Goal: Information Seeking & Learning: Learn about a topic

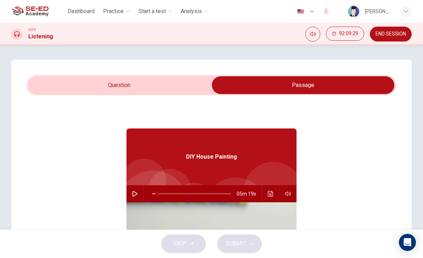
click at [132, 195] on button "button" at bounding box center [134, 193] width 11 height 17
type input "7"
click at [190, 85] on input "checkbox" at bounding box center [303, 85] width 554 height 18
checkbox input "false"
type input "7"
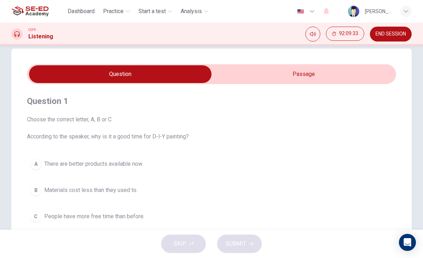
scroll to position [9, 0]
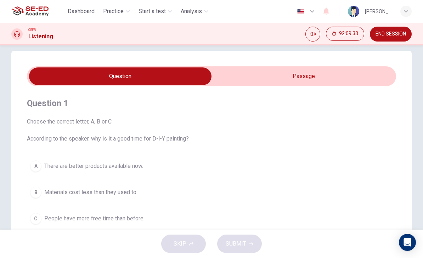
click at [286, 75] on input "checkbox" at bounding box center [120, 76] width 554 height 18
checkbox input "true"
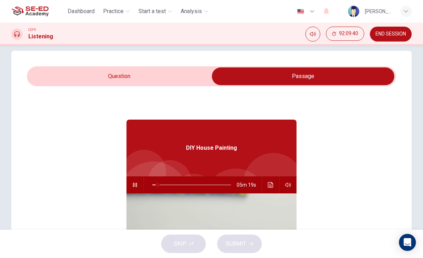
click at [136, 189] on button "button" at bounding box center [134, 184] width 11 height 17
click at [135, 187] on icon "button" at bounding box center [135, 185] width 6 height 6
click at [161, 184] on span at bounding box center [159, 184] width 4 height 4
type input "9"
click at [202, 78] on input "checkbox" at bounding box center [303, 76] width 554 height 18
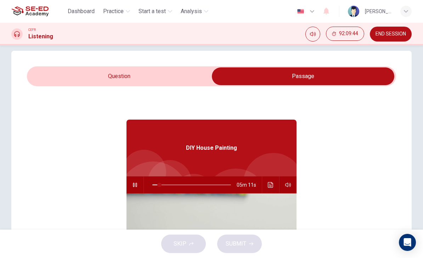
checkbox input "false"
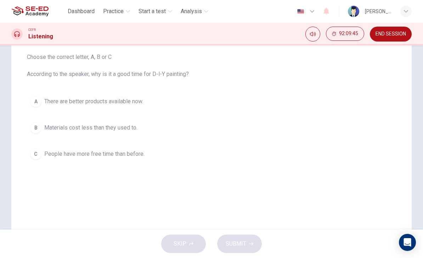
scroll to position [79, 0]
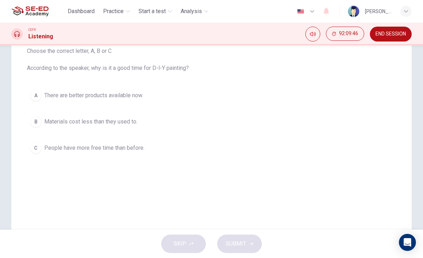
click at [145, 126] on button "B Materials cost less than they used to." at bounding box center [211, 122] width 369 height 18
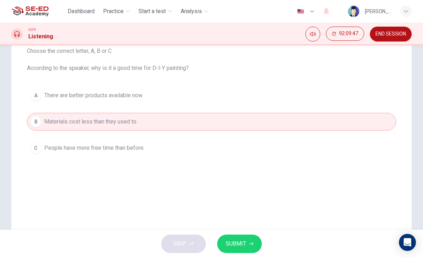
click at [252, 244] on icon "button" at bounding box center [251, 243] width 4 height 4
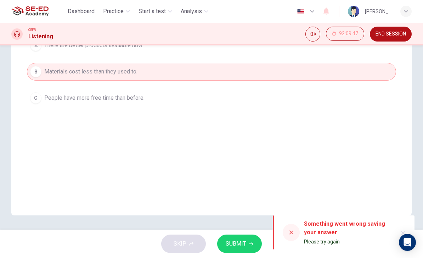
scroll to position [129, 0]
click at [247, 244] on button "SUBMIT" at bounding box center [239, 243] width 45 height 18
click at [293, 235] on div at bounding box center [291, 232] width 17 height 17
click at [401, 34] on span "END SESSION" at bounding box center [391, 34] width 30 height 6
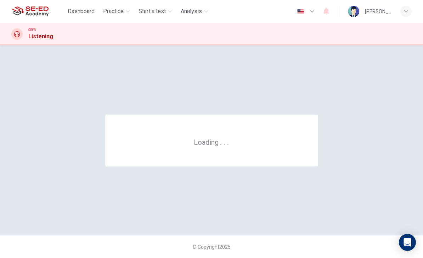
scroll to position [0, 0]
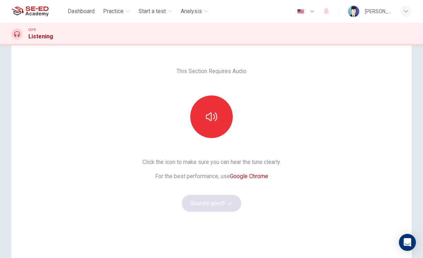
scroll to position [30, 0]
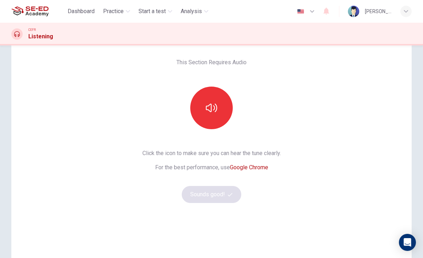
click at [213, 108] on icon "button" at bounding box center [211, 107] width 11 height 11
click at [214, 101] on button "button" at bounding box center [211, 107] width 43 height 43
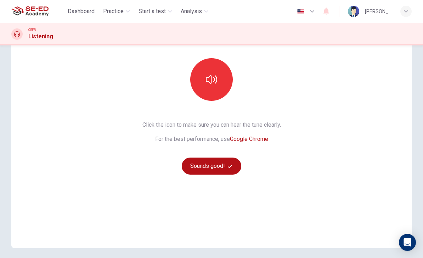
scroll to position [82, 0]
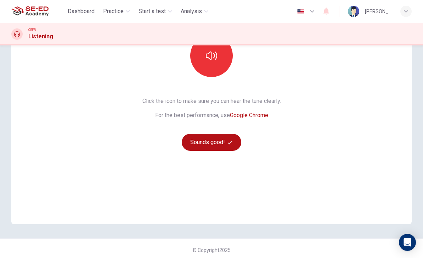
click at [226, 146] on button "Sounds good!" at bounding box center [212, 142] width 60 height 17
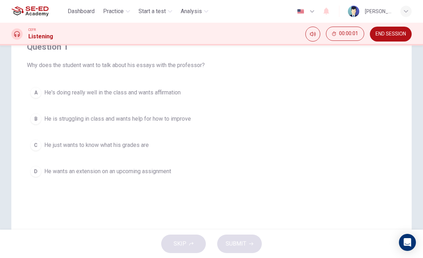
scroll to position [35, 0]
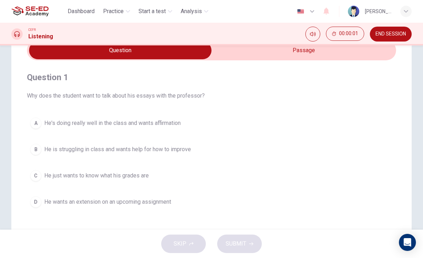
click at [173, 142] on button "B He is struggling in class and wants help for how to improve" at bounding box center [211, 149] width 369 height 18
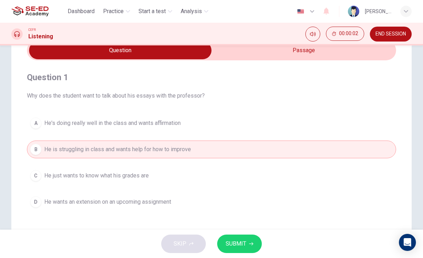
click at [246, 241] on span "SUBMIT" at bounding box center [236, 243] width 21 height 10
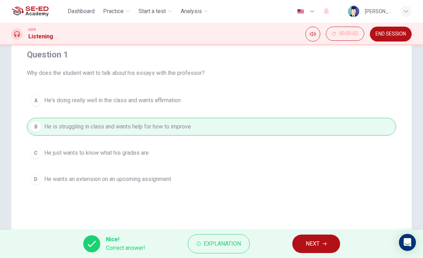
scroll to position [55, 0]
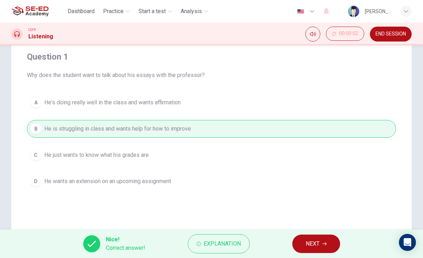
click at [313, 246] on span "NEXT" at bounding box center [313, 243] width 14 height 10
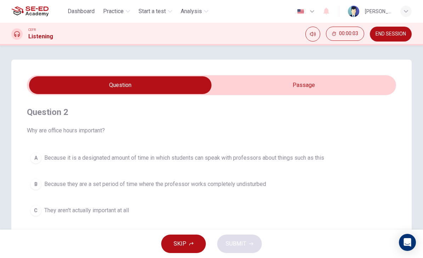
scroll to position [0, 0]
click at [293, 83] on input "checkbox" at bounding box center [120, 85] width 554 height 18
checkbox input "true"
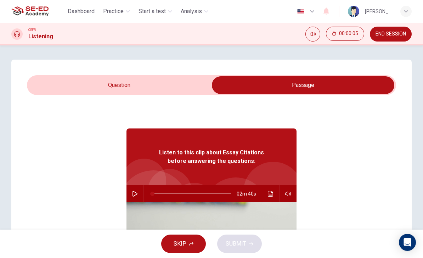
click at [134, 195] on icon "button" at bounding box center [135, 194] width 6 height 6
type input "1"
click at [169, 78] on input "checkbox" at bounding box center [303, 85] width 554 height 18
checkbox input "false"
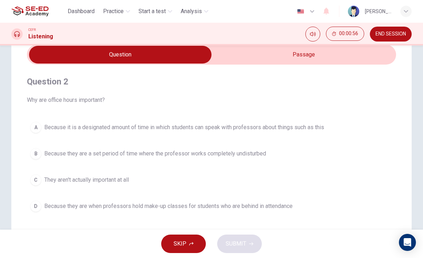
scroll to position [35, 0]
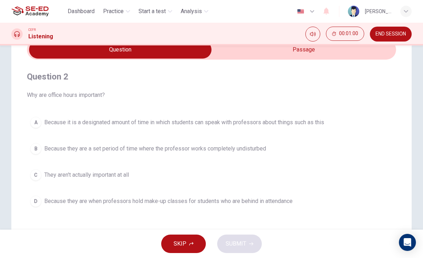
click at [322, 197] on button "D Because they are when professors hold make-up classes for students who are be…" at bounding box center [211, 201] width 369 height 18
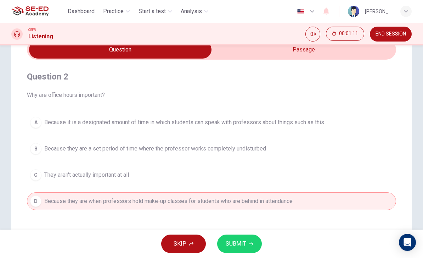
type input "41"
click at [370, 56] on input "checkbox" at bounding box center [120, 50] width 554 height 18
checkbox input "true"
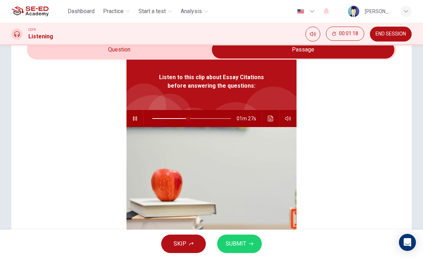
scroll to position [40, 0]
click at [272, 119] on icon "Click to see the audio transcription" at bounding box center [270, 118] width 5 height 6
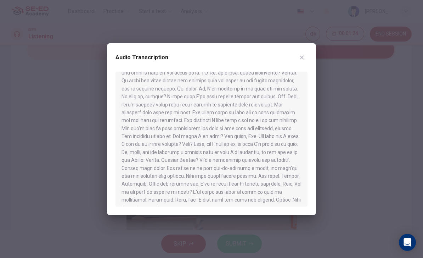
scroll to position [119, 0]
click at [306, 56] on button "button" at bounding box center [301, 57] width 11 height 11
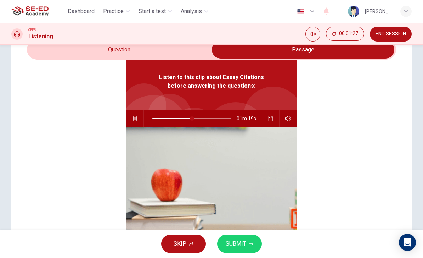
click at [140, 117] on button "button" at bounding box center [134, 118] width 11 height 17
type input "51"
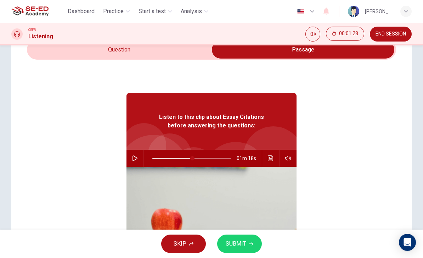
scroll to position [0, 0]
click at [399, 32] on span "END SESSION" at bounding box center [391, 34] width 30 height 6
